Goal: Task Accomplishment & Management: Manage account settings

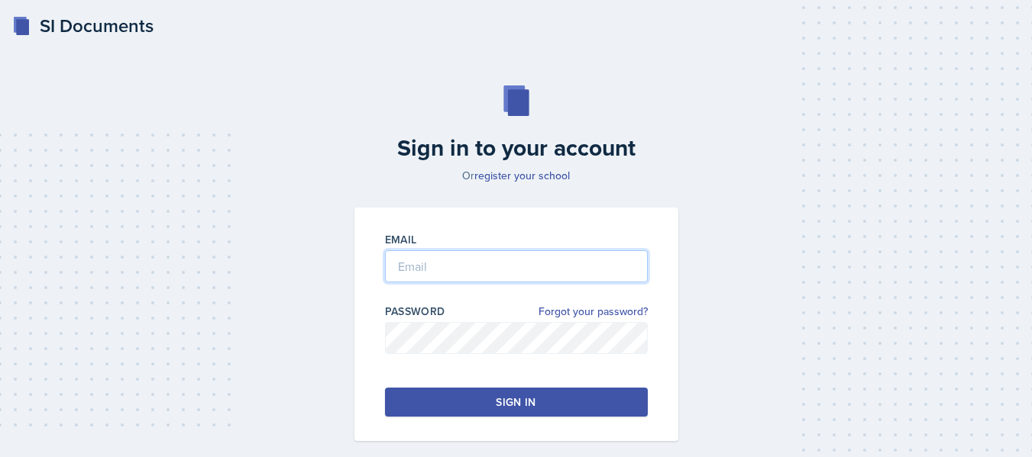
type input "[PERSON_NAME][EMAIL_ADDRESS][PERSON_NAME][DOMAIN_NAME]"
click at [506, 409] on div "Sign in" at bounding box center [516, 402] width 40 height 15
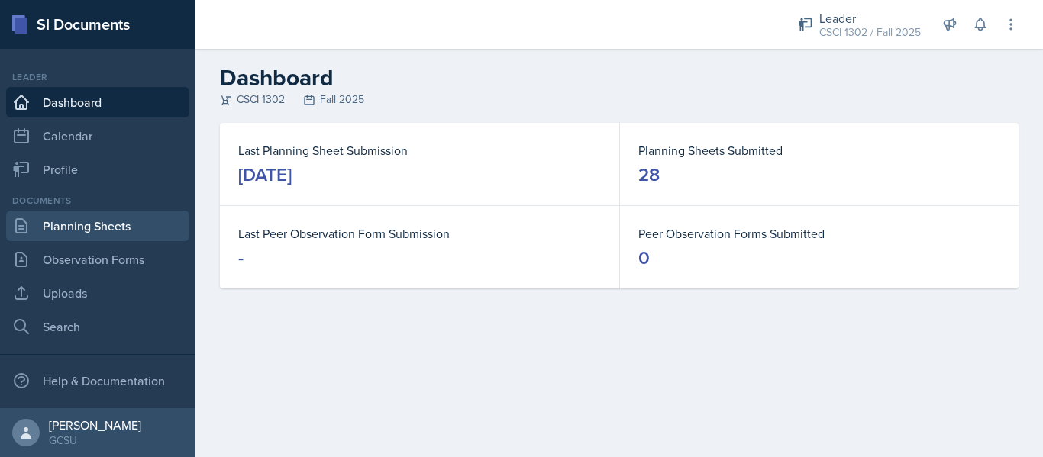
click at [90, 231] on link "Planning Sheets" at bounding box center [97, 226] width 183 height 31
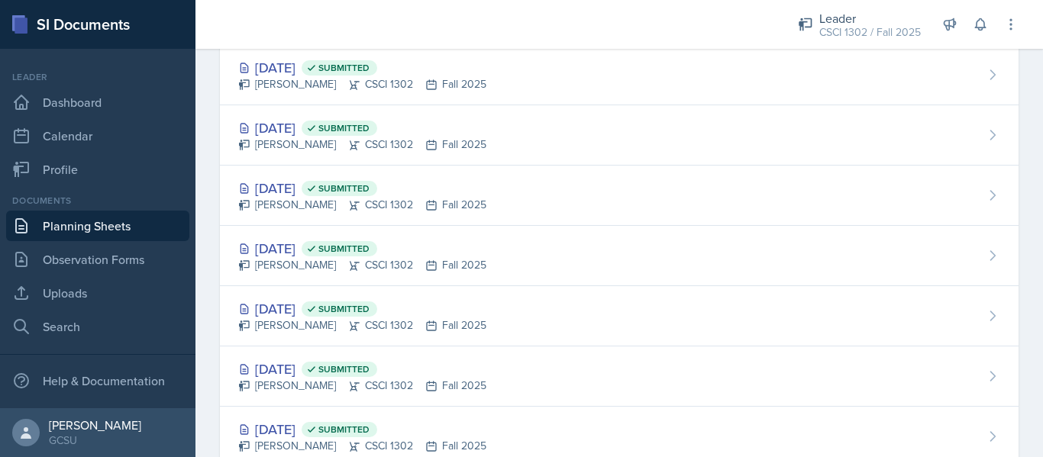
scroll to position [1006, 0]
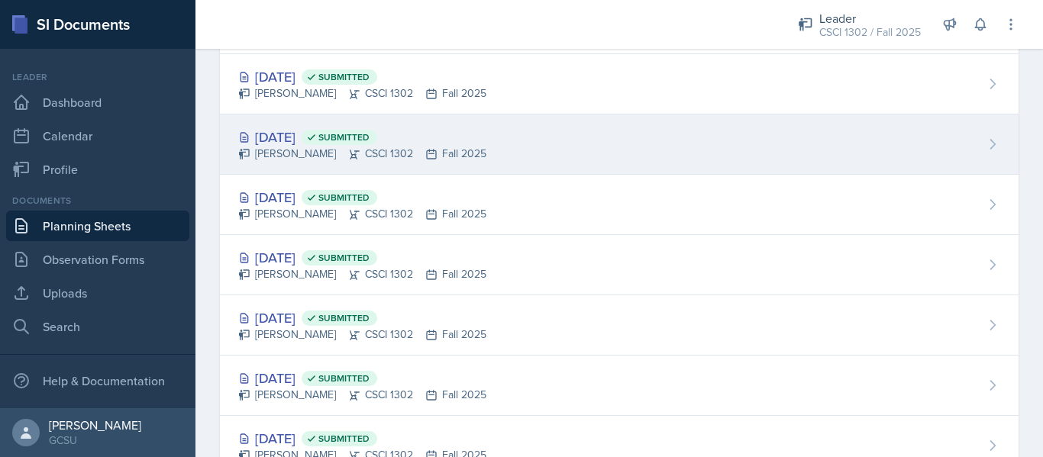
click at [577, 173] on div "[DATE] Submitted [PERSON_NAME] CSCI 1302 Fall 2025" at bounding box center [619, 145] width 799 height 60
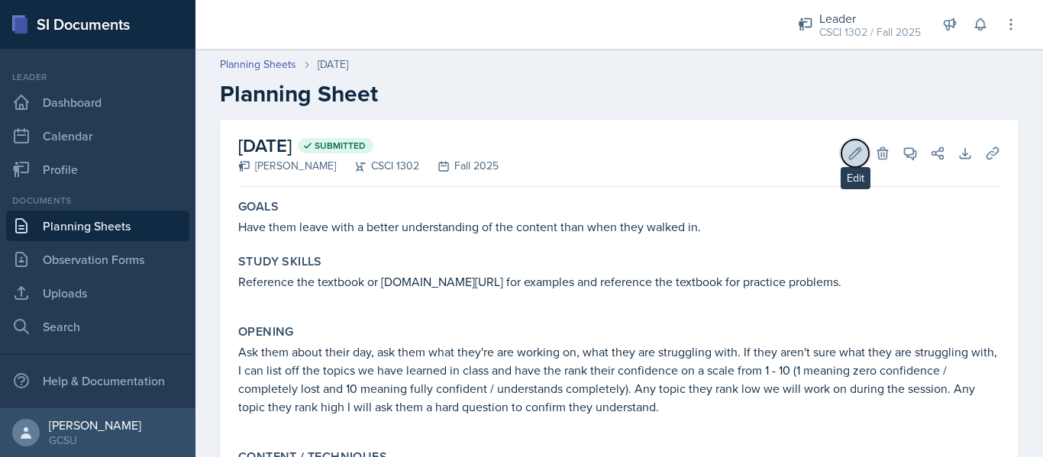
click at [841, 150] on button "Edit" at bounding box center [854, 153] width 27 height 27
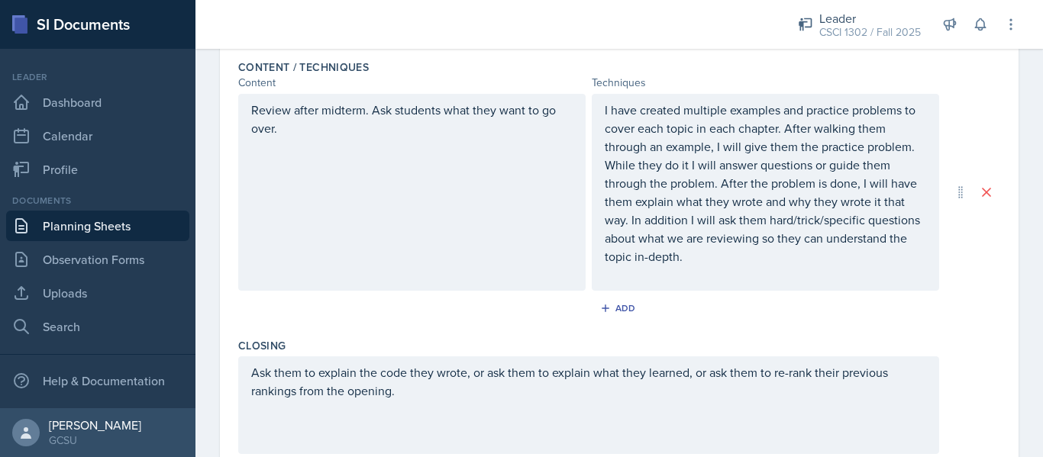
scroll to position [686, 0]
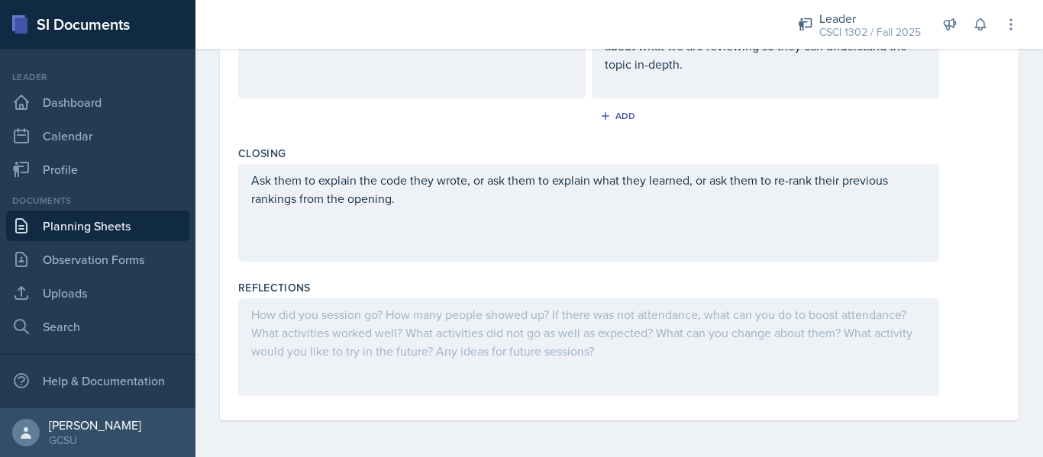
click at [616, 362] on div at bounding box center [588, 348] width 701 height 98
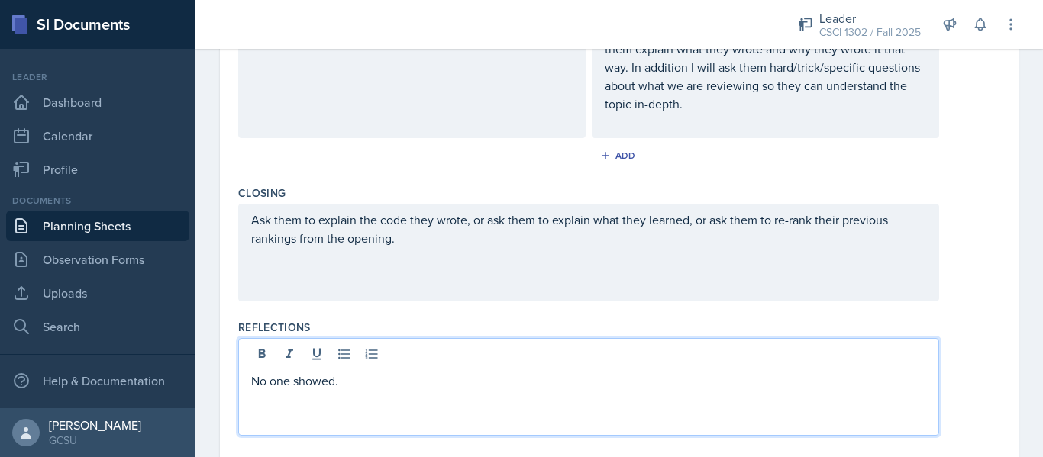
scroll to position [0, 0]
